Goal: Information Seeking & Learning: Learn about a topic

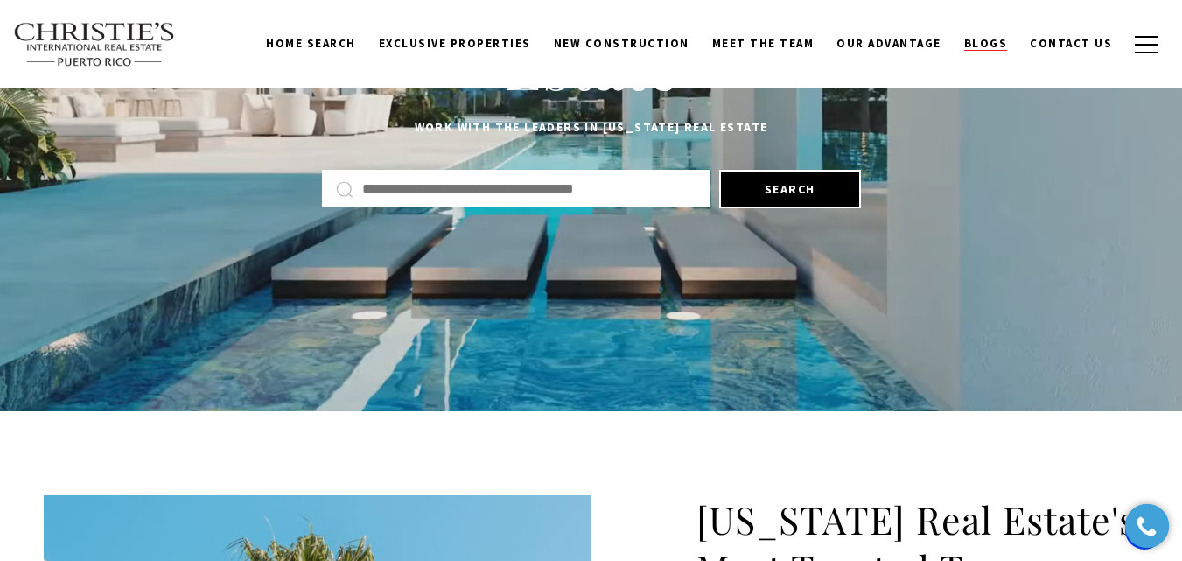
click at [995, 45] on span "Blogs" at bounding box center [986, 43] width 44 height 15
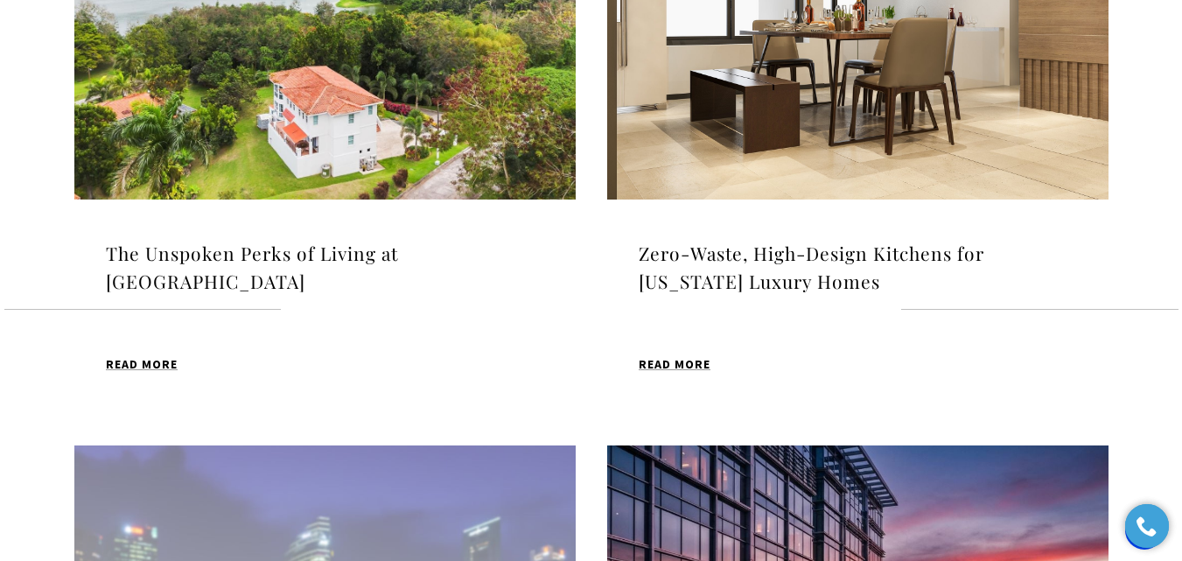
scroll to position [787, 0]
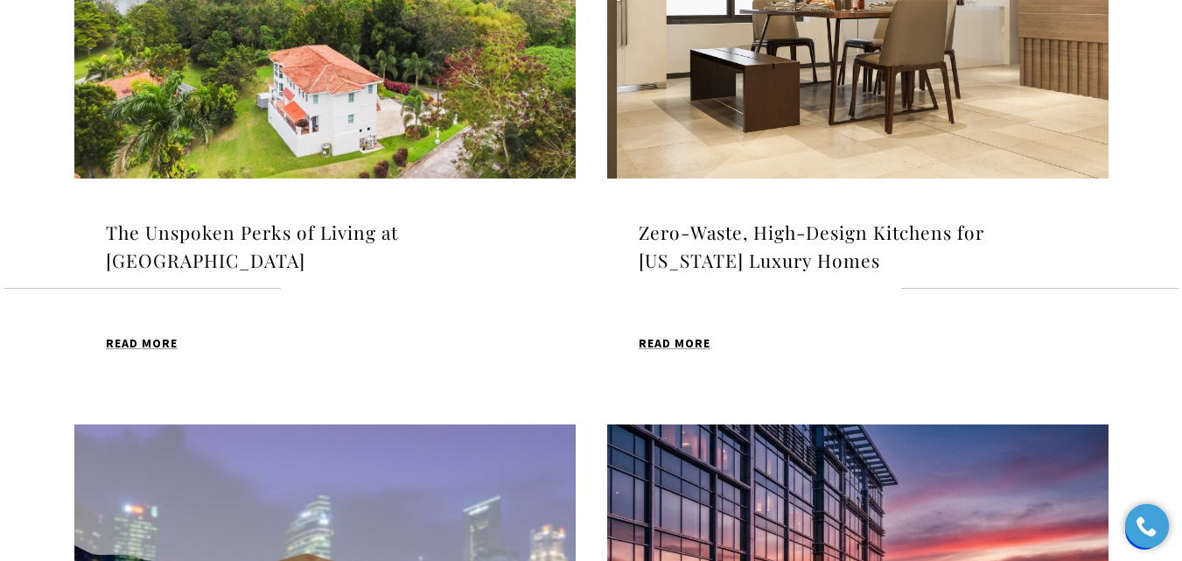
drag, startPoint x: 383, startPoint y: 396, endPoint x: 363, endPoint y: 449, distance: 56.2
drag, startPoint x: 363, startPoint y: 449, endPoint x: 362, endPoint y: 462, distance: 13.2
drag, startPoint x: 797, startPoint y: 415, endPoint x: 787, endPoint y: 493, distance: 78.4
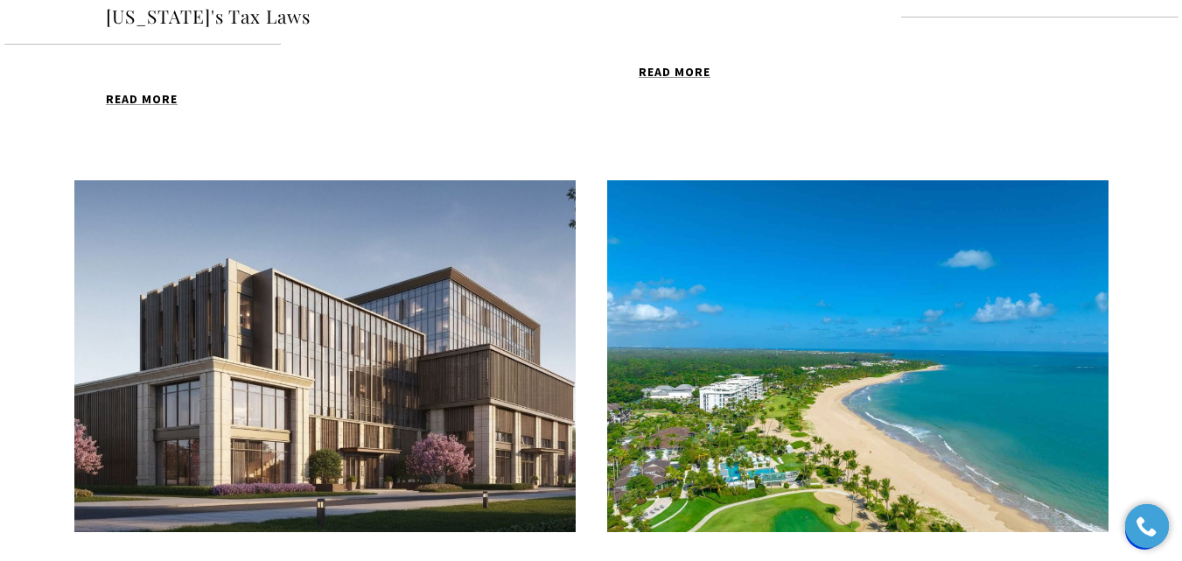
scroll to position [1662, 0]
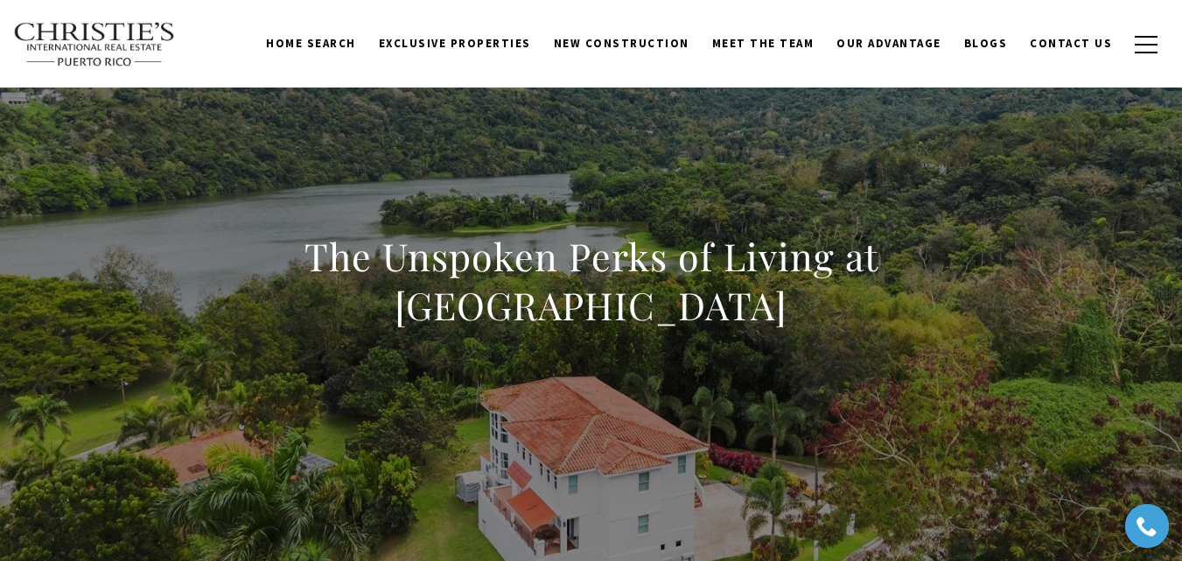
scroll to position [87, 0]
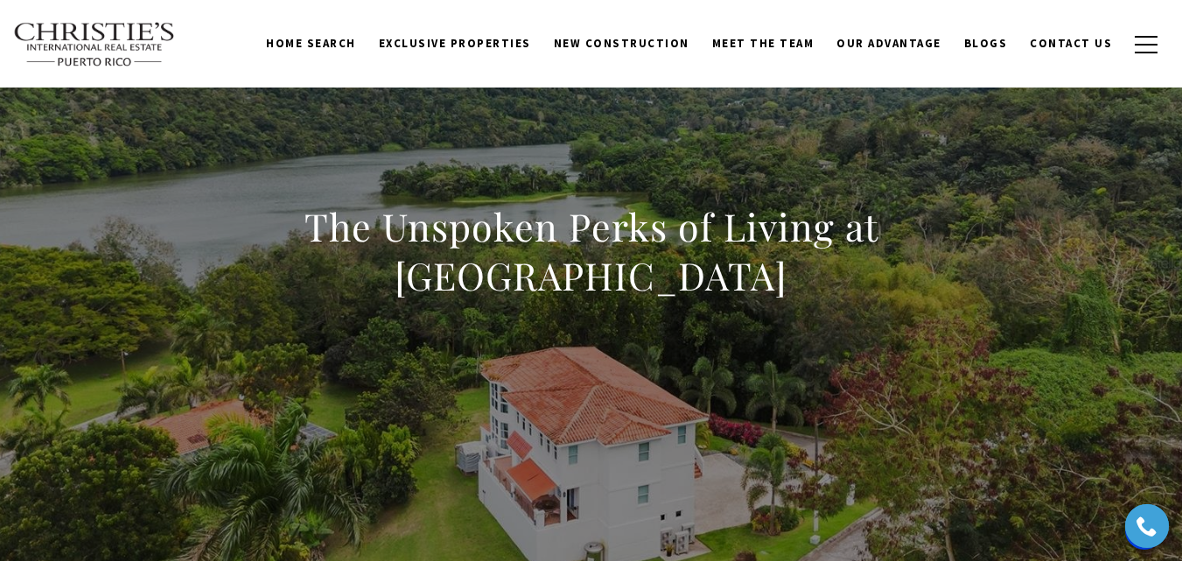
drag, startPoint x: 750, startPoint y: 283, endPoint x: 197, endPoint y: 195, distance: 559.7
click at [197, 195] on div "The Unspoken Perks of Living at [GEOGRAPHIC_DATA]" at bounding box center [591, 262] width 1182 height 525
click at [529, 353] on div "The Unspoken Perks of Living at [GEOGRAPHIC_DATA]" at bounding box center [591, 262] width 1182 height 525
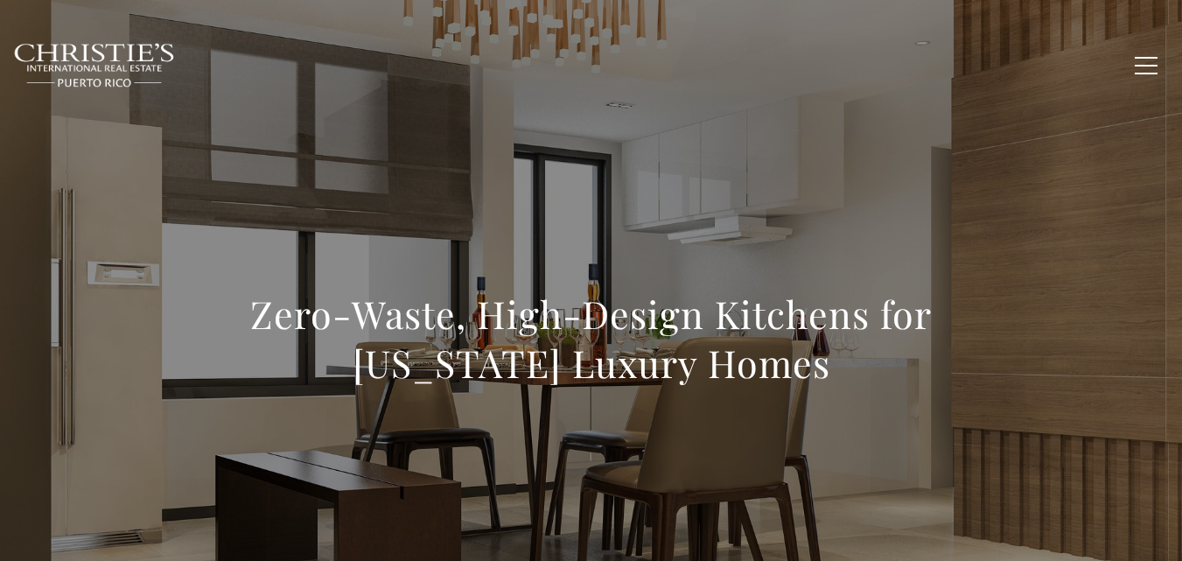
drag, startPoint x: 528, startPoint y: 326, endPoint x: 254, endPoint y: 313, distance: 275.0
click at [254, 313] on h1 "Zero-Waste, High-Design Kitchens for [US_STATE] Luxury Homes" at bounding box center [592, 339] width 772 height 98
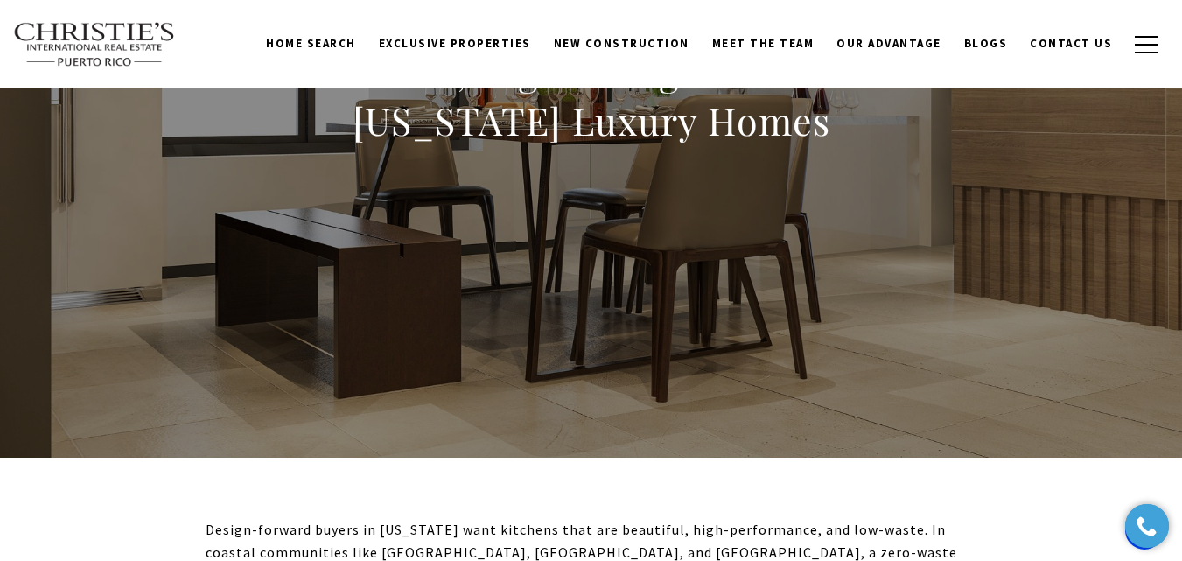
scroll to position [262, 0]
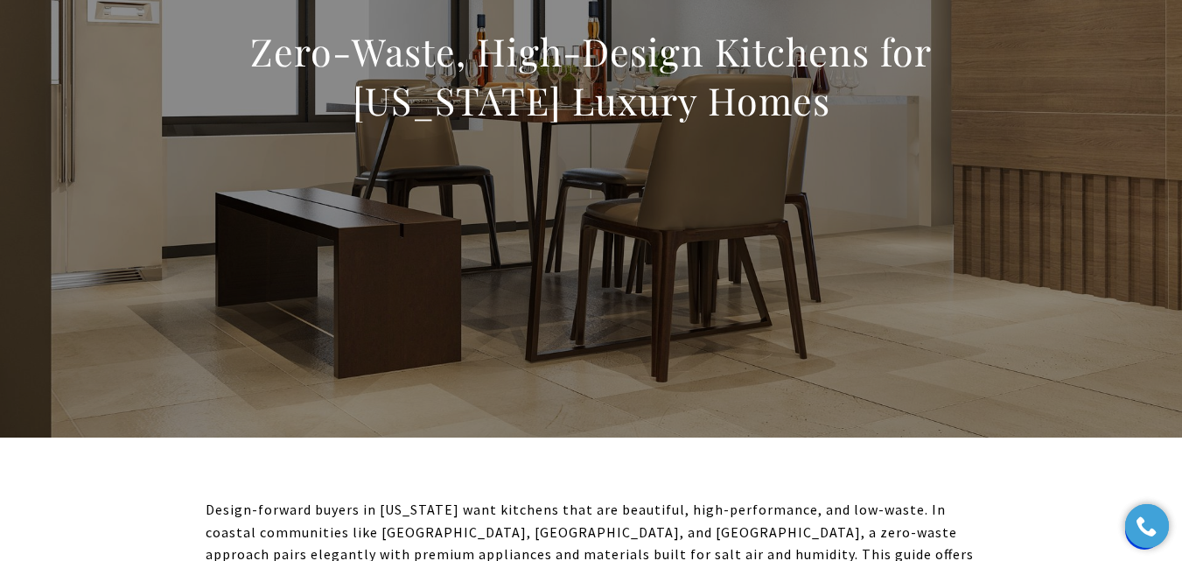
drag, startPoint x: 523, startPoint y: 431, endPoint x: 519, endPoint y: 453, distance: 22.3
click at [522, 435] on div at bounding box center [591, 88] width 1182 height 700
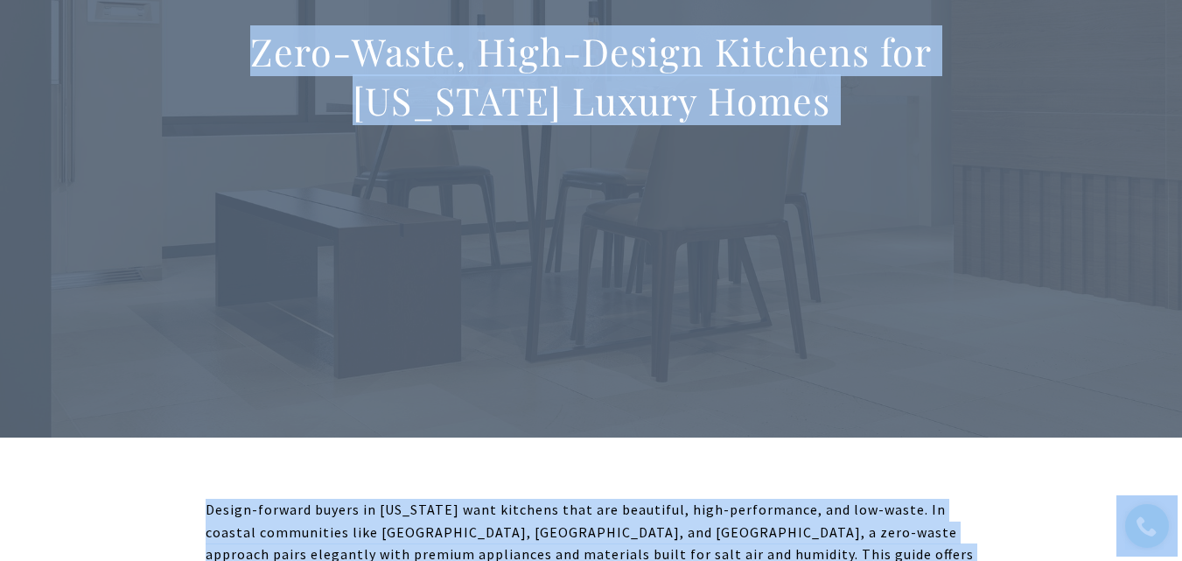
copy body "Skip to main content Enable accessibility for low vision Open the accessibility…"
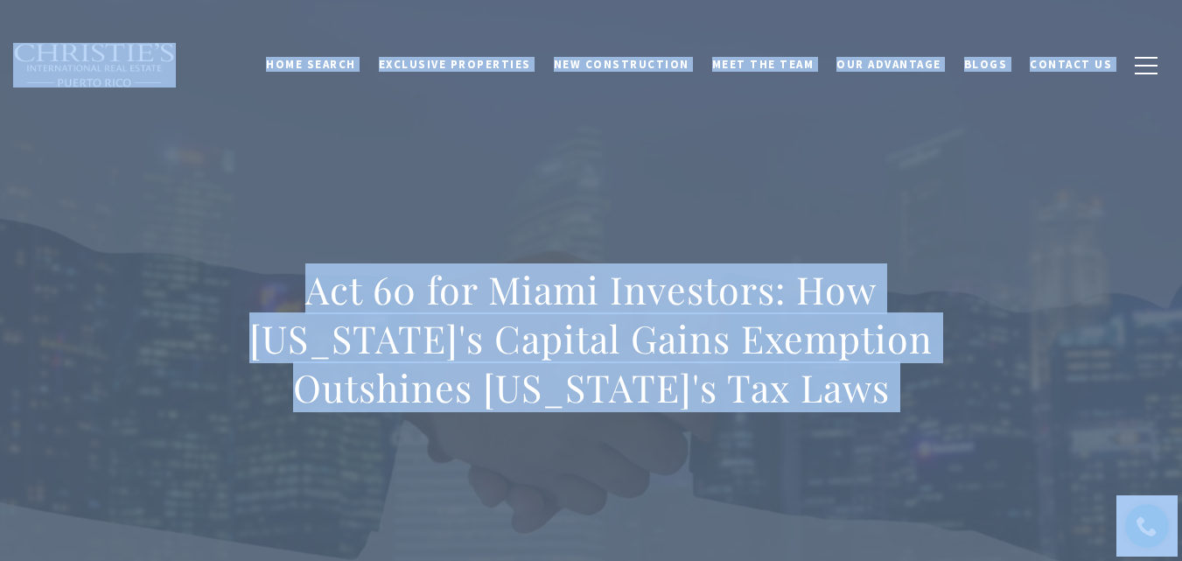
click at [738, 207] on div "Act 60 for Miami Investors: How [US_STATE]'s Capital Gains Exemption Outshines …" at bounding box center [591, 349] width 1182 height 525
click at [738, 207] on div "Act 60 for Miami Investors: How Puerto Rico's Capital Gains Exemption Outshines…" at bounding box center [591, 349] width 1182 height 525
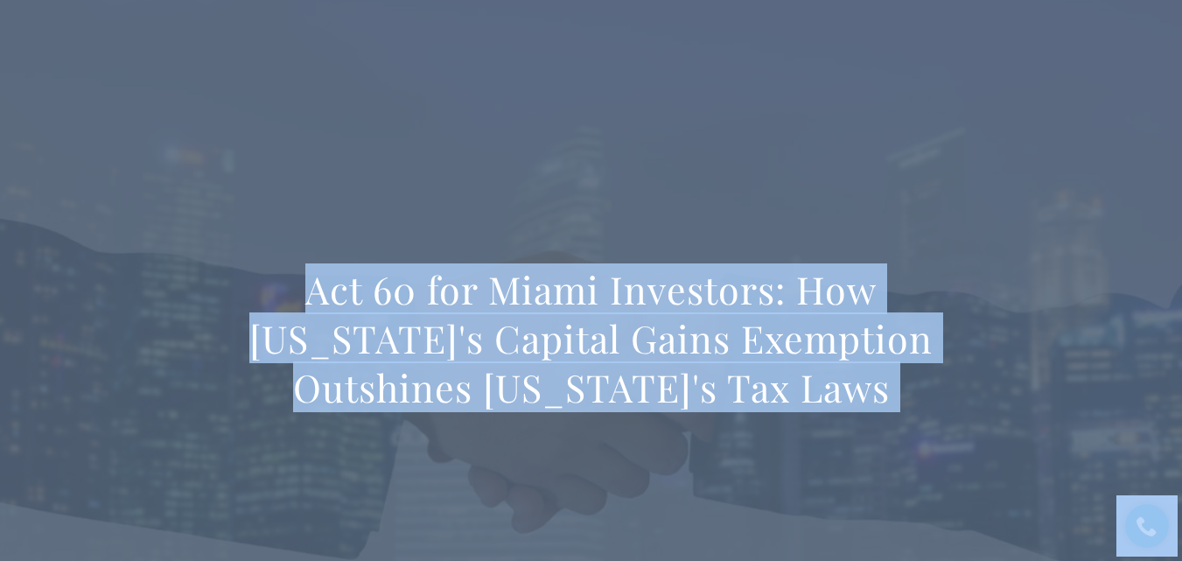
scroll to position [1225, 0]
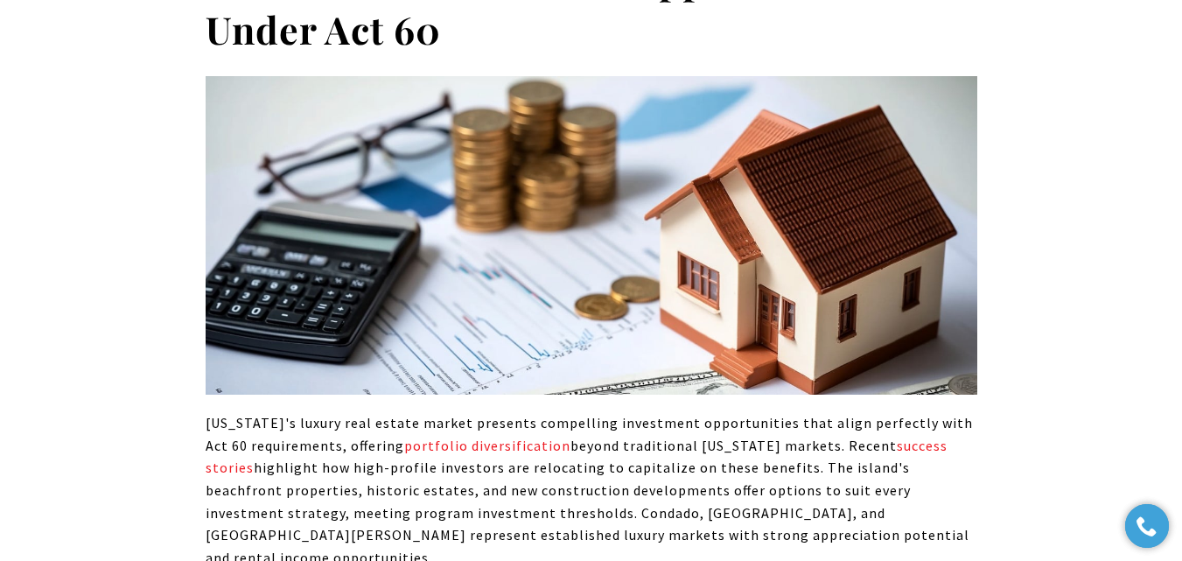
scroll to position [4286, 0]
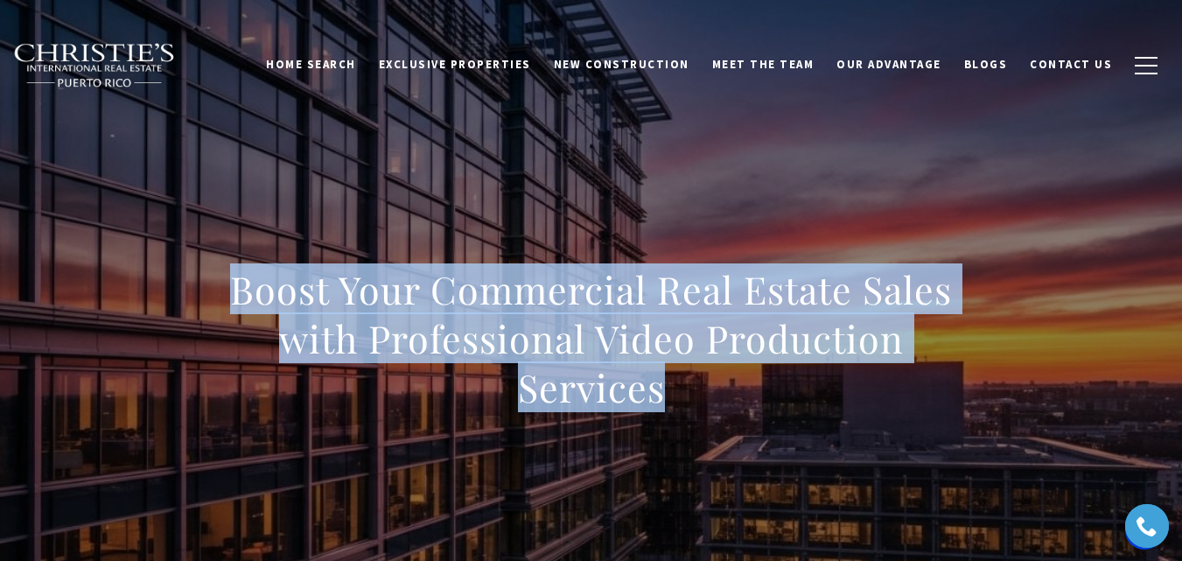
click at [629, 181] on div "Boost Your Commercial Real Estate Sales with Professional Video Production Serv…" at bounding box center [591, 349] width 1182 height 525
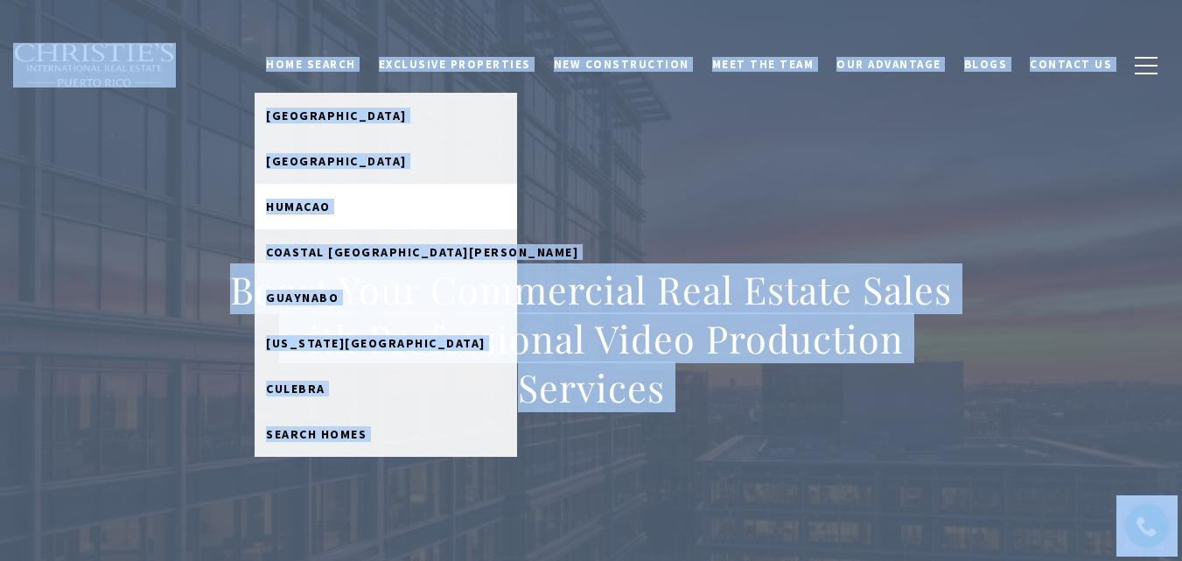
click at [483, 200] on link "Humacao" at bounding box center [386, 206] width 262 height 45
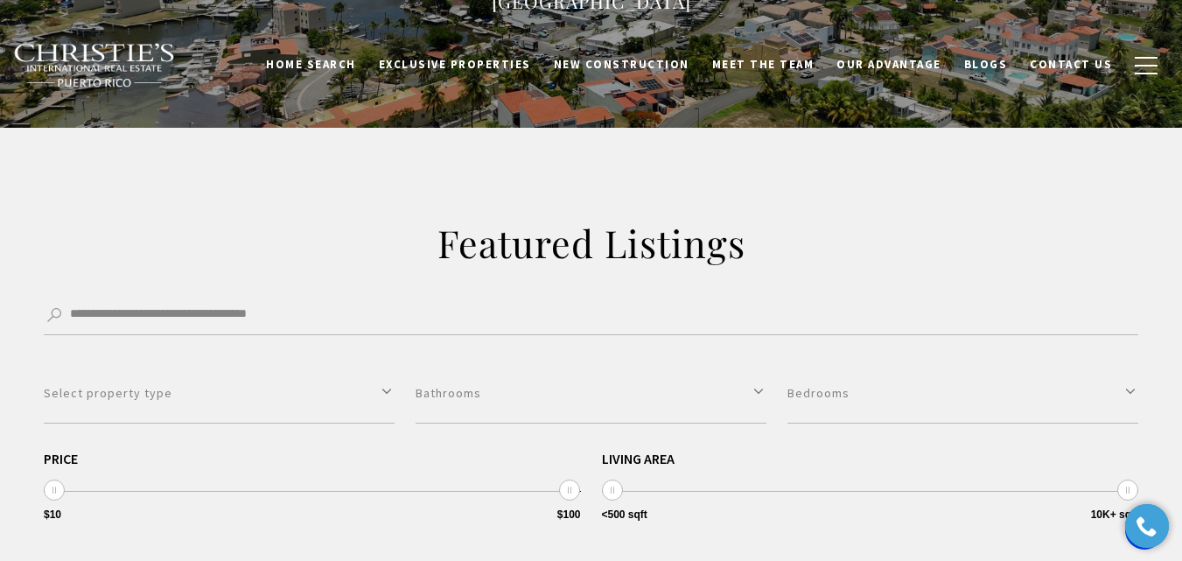
scroll to position [437, 0]
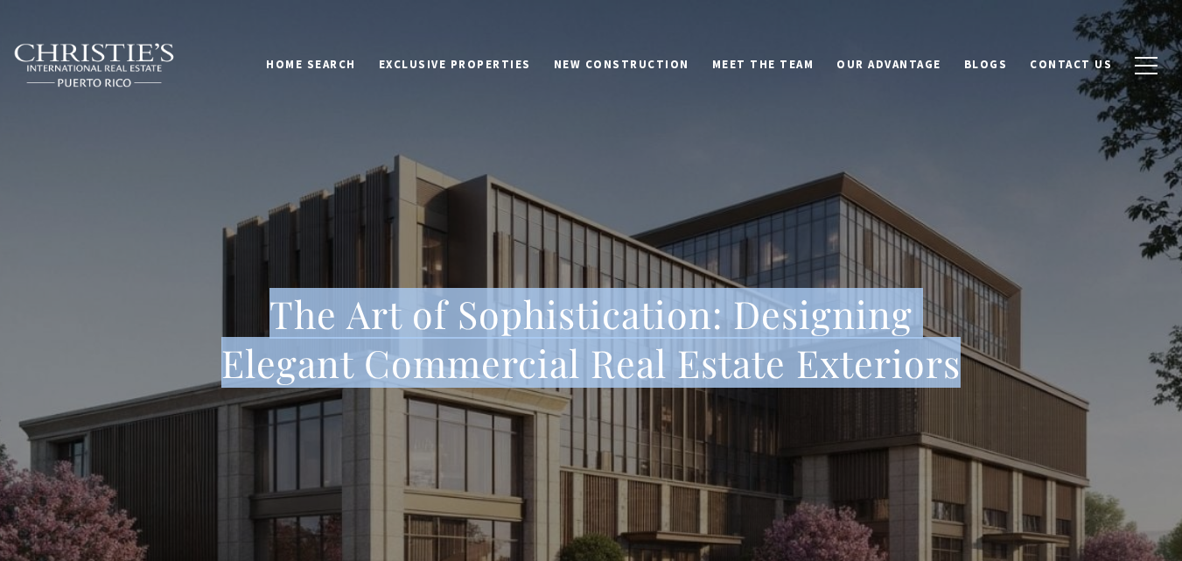
click at [231, 305] on div "The Art of Sophistication: Designing Elegant Commercial Real Estate Exteriors" at bounding box center [591, 349] width 1182 height 525
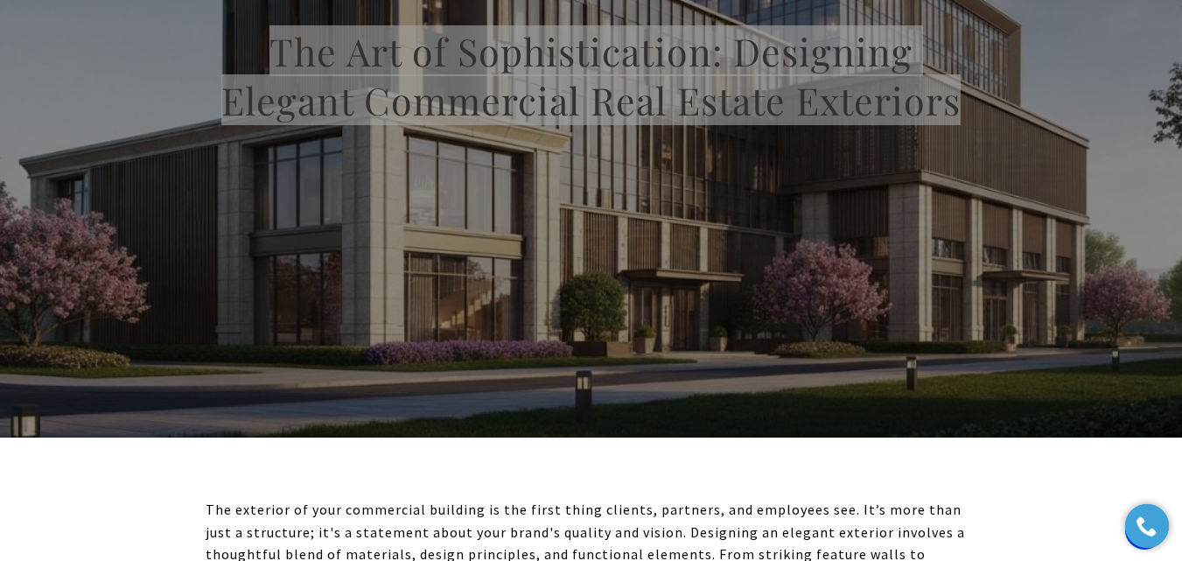
scroll to position [525, 0]
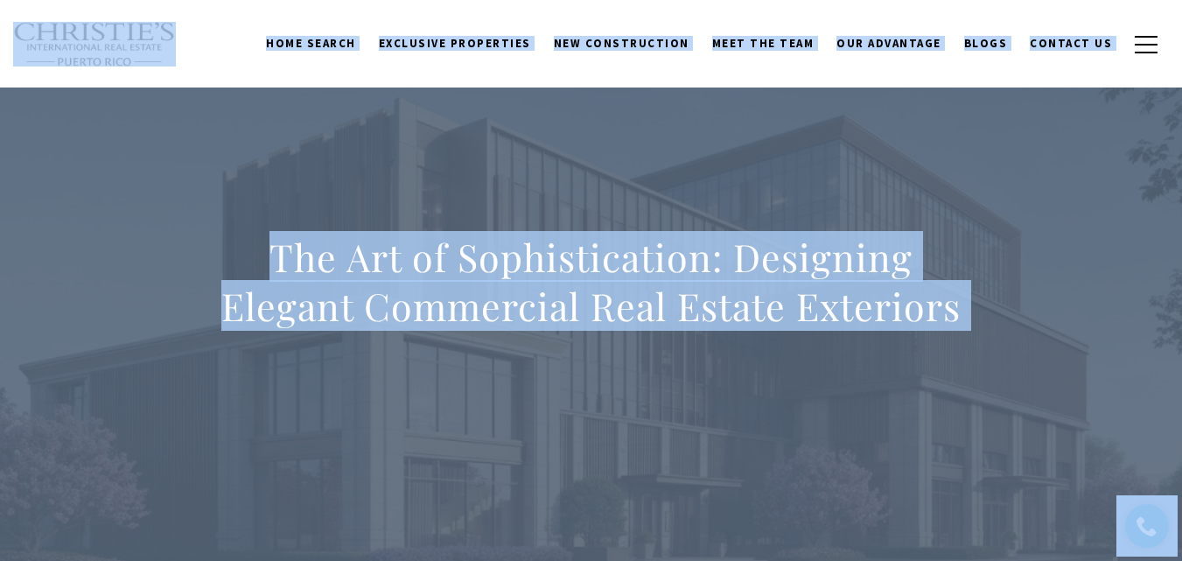
scroll to position [87, 0]
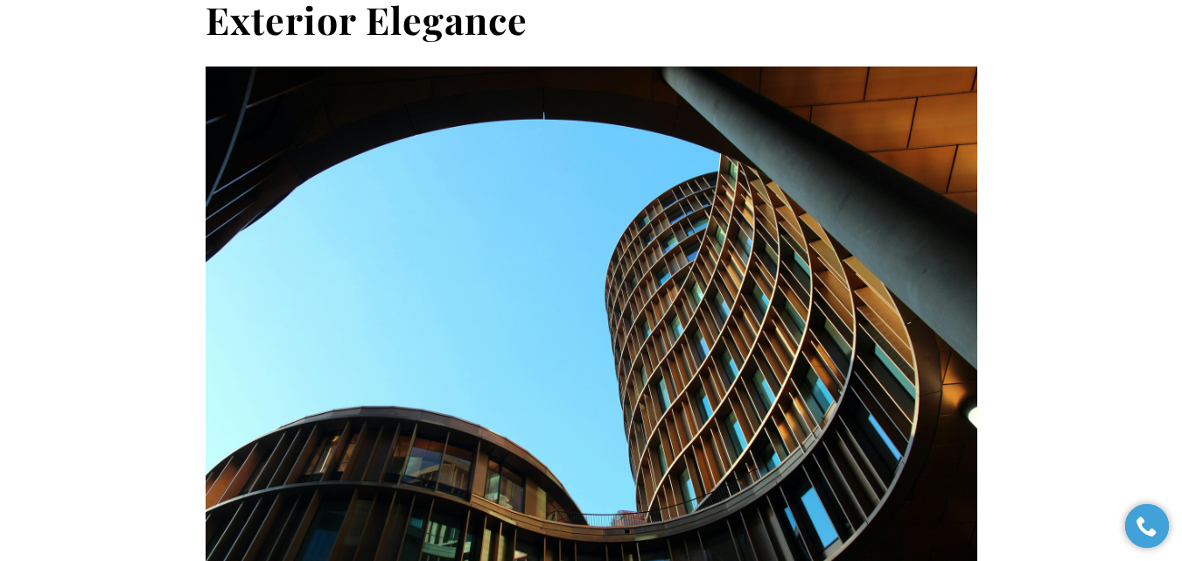
scroll to position [10235, 0]
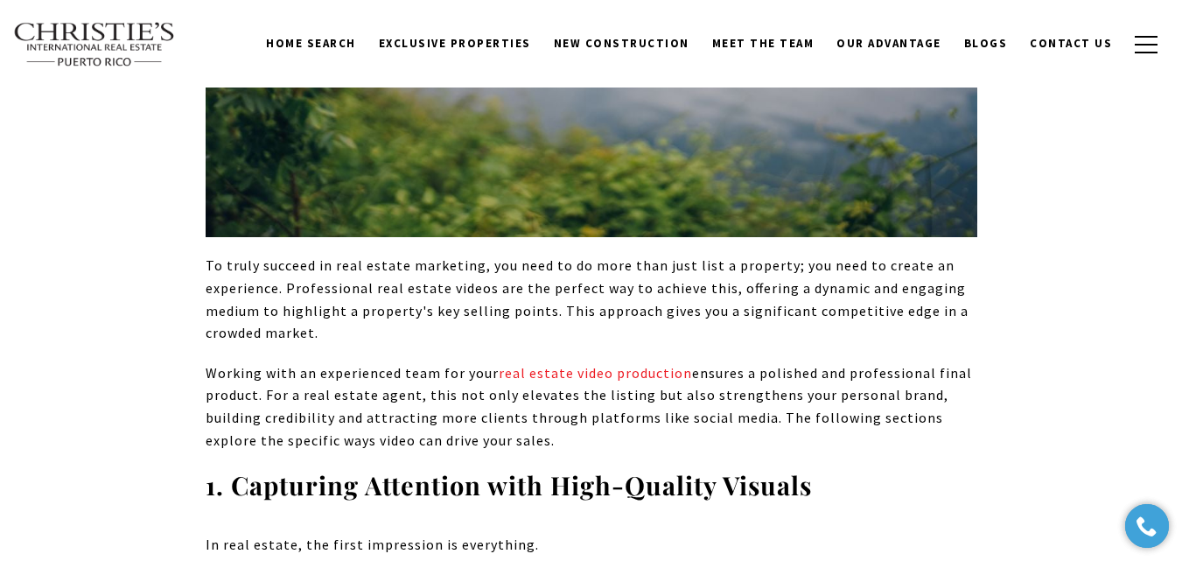
scroll to position [1137, 0]
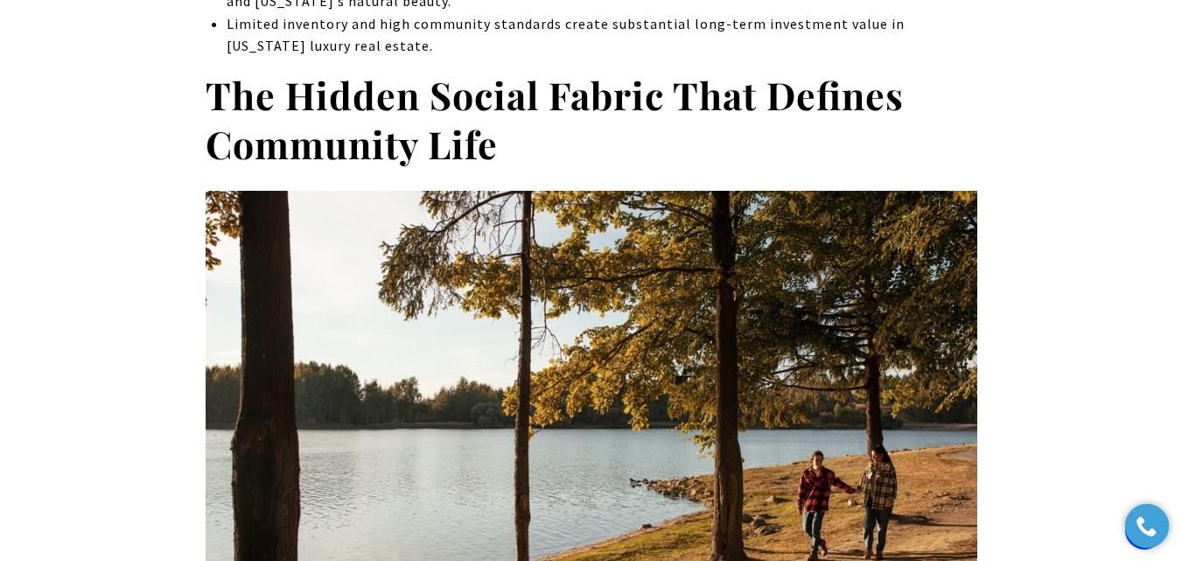
scroll to position [1255, 0]
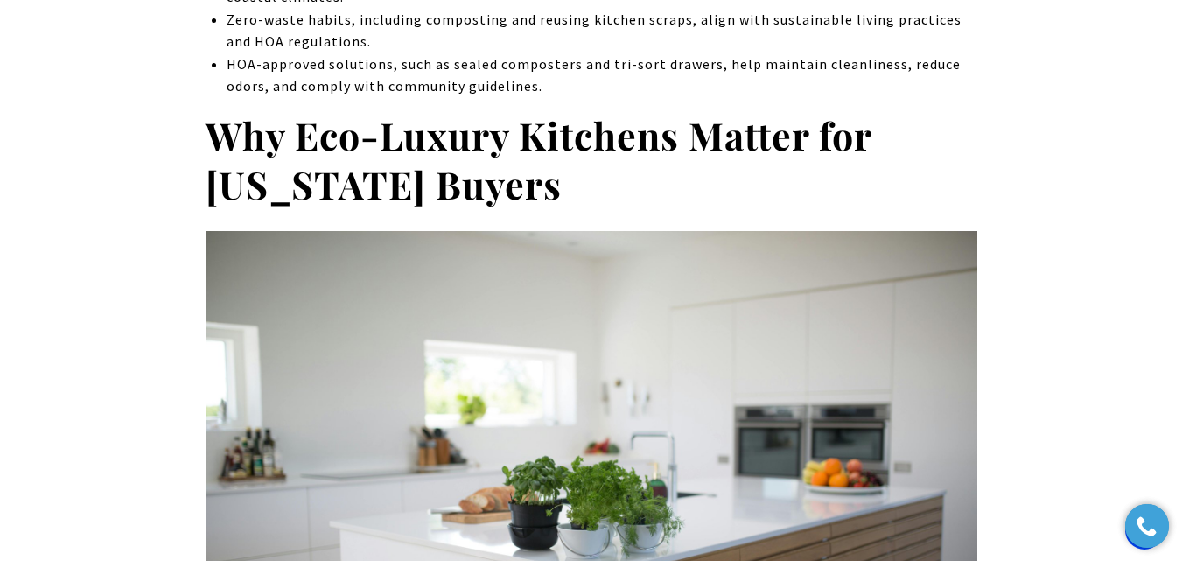
scroll to position [1190, 0]
